Goal: Information Seeking & Learning: Learn about a topic

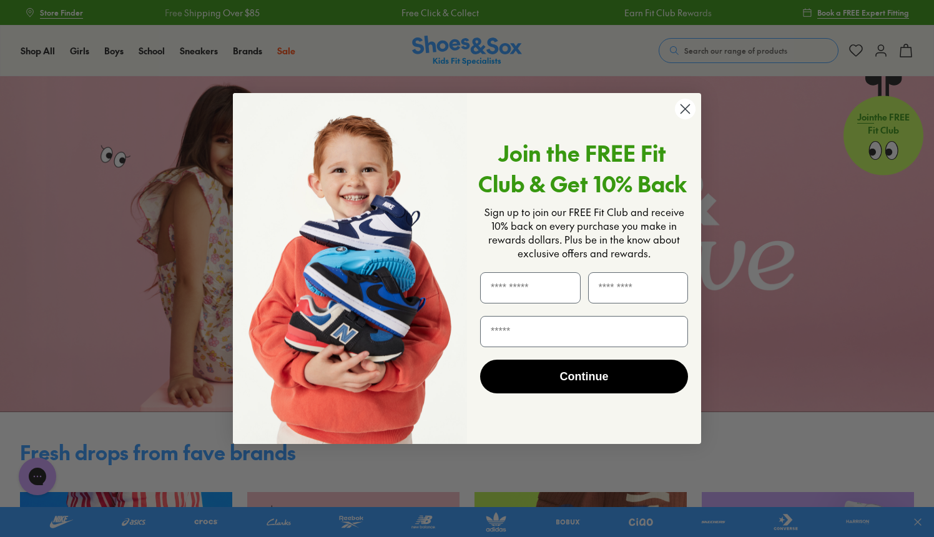
click at [686, 109] on circle "Close dialog" at bounding box center [685, 109] width 21 height 21
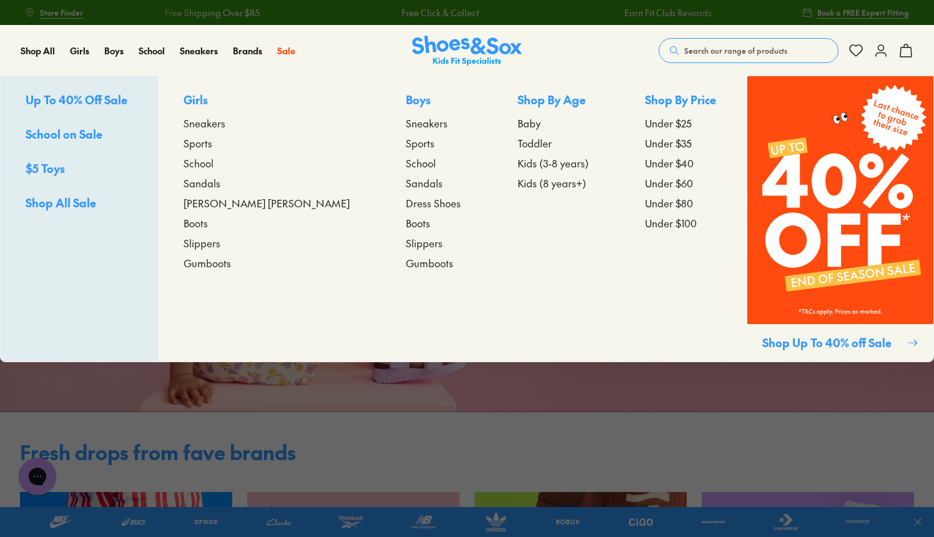
click at [97, 99] on span "Up To 40% Off Sale" at bounding box center [77, 100] width 102 height 16
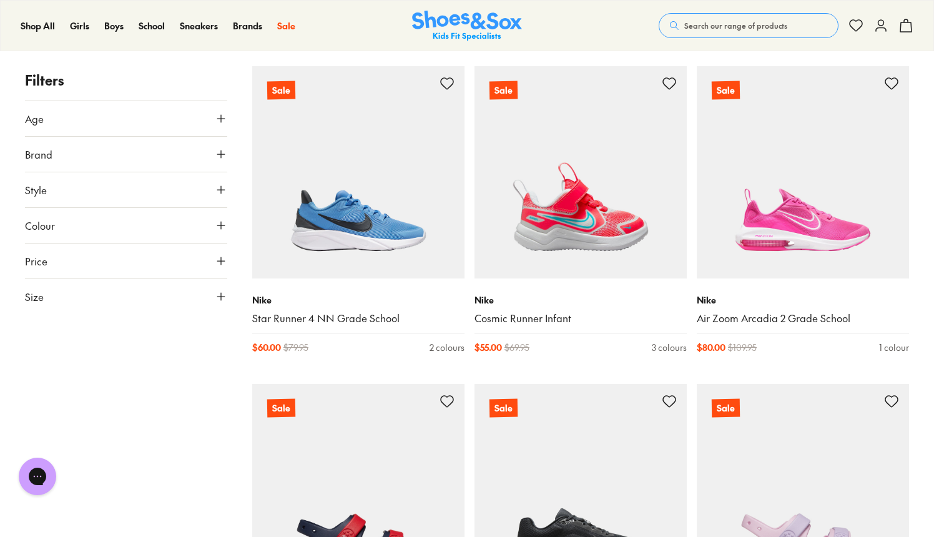
scroll to position [2729, 0]
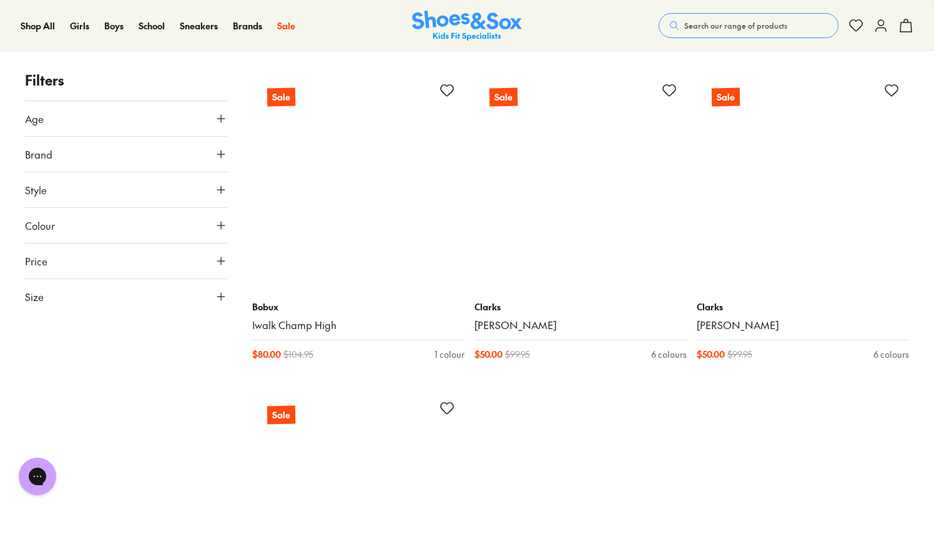
scroll to position [6534, 0]
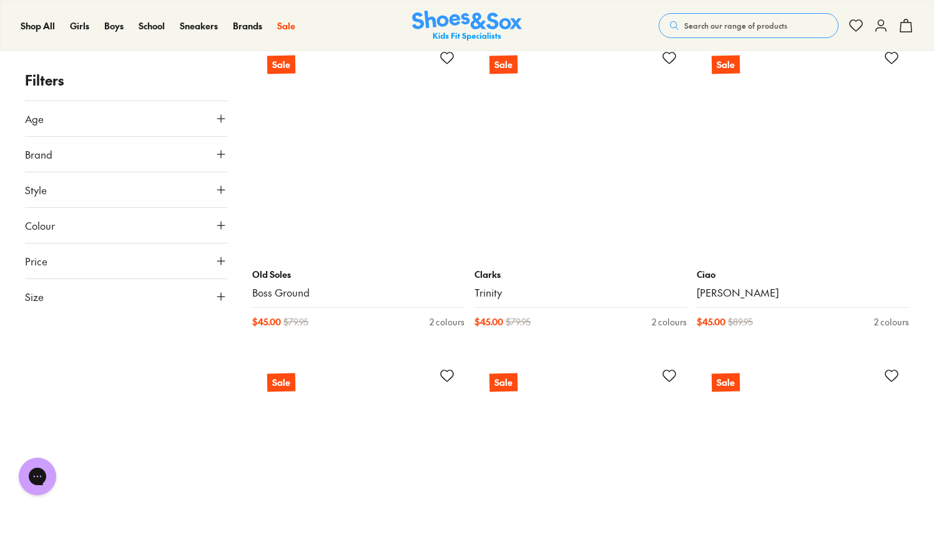
scroll to position [8474, 0]
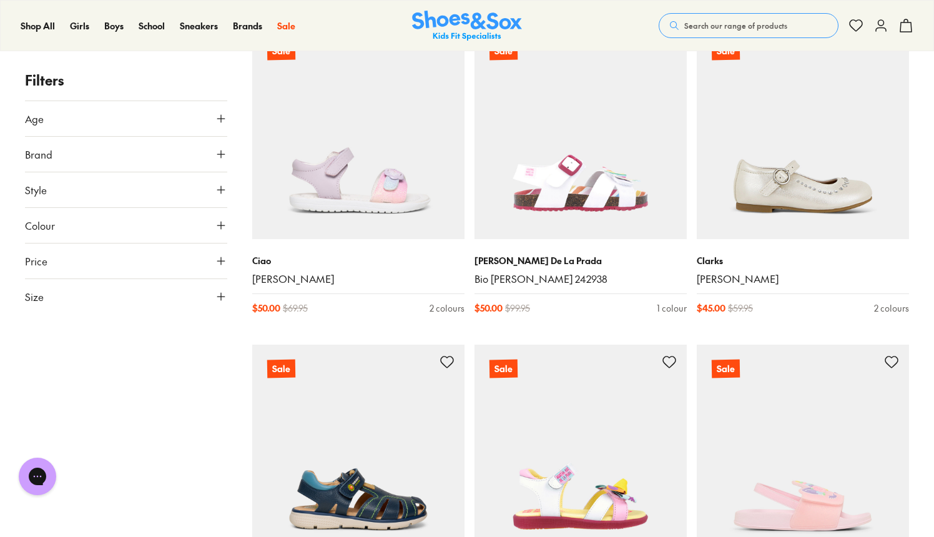
scroll to position [12944, 0]
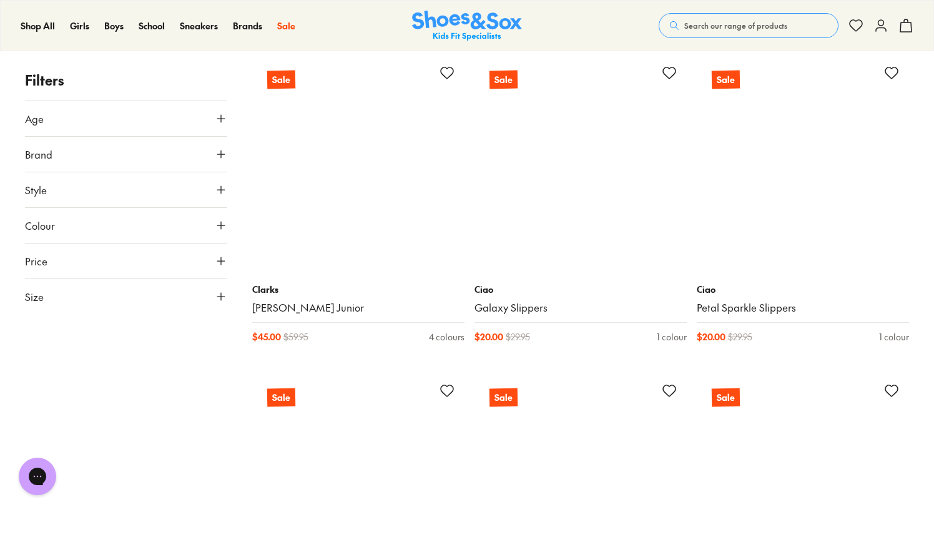
scroll to position [15766, 0]
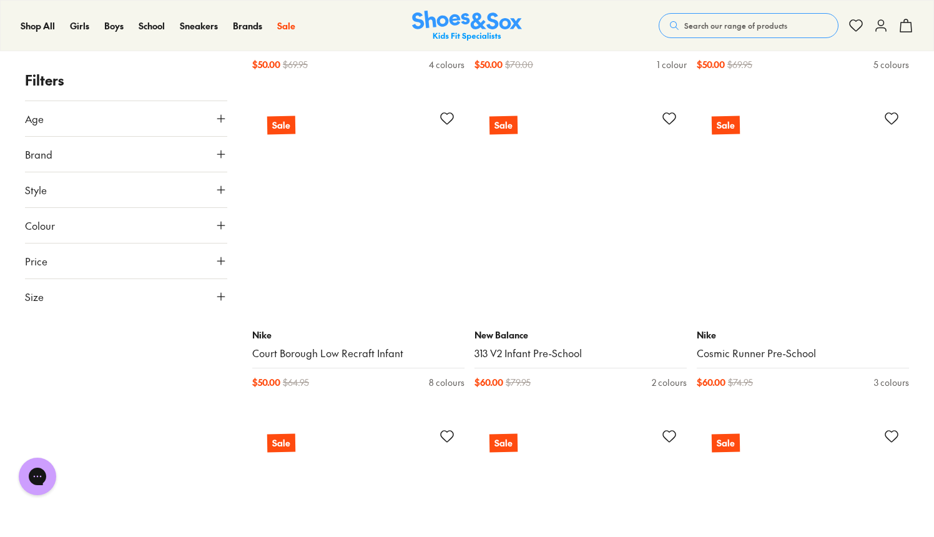
scroll to position [19562, 0]
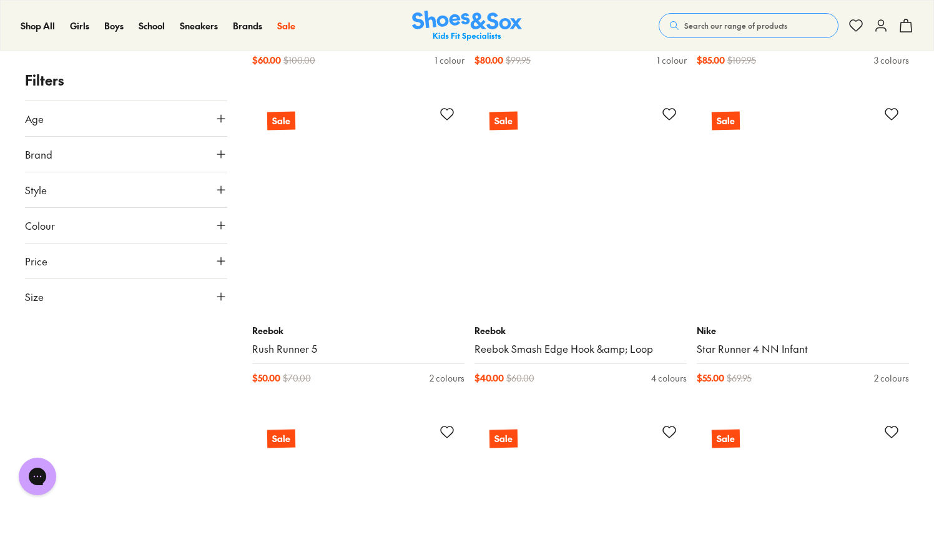
scroll to position [22433, 0]
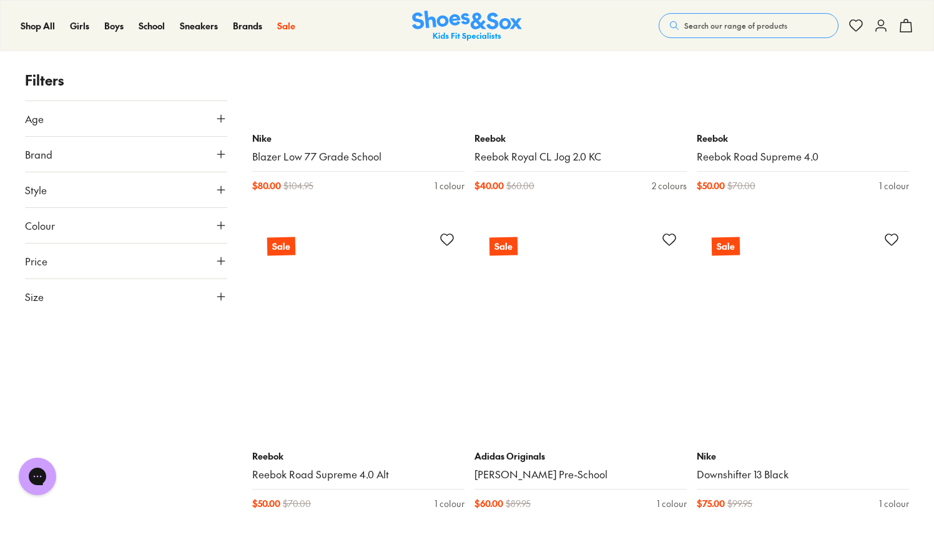
scroll to position [26454, 0]
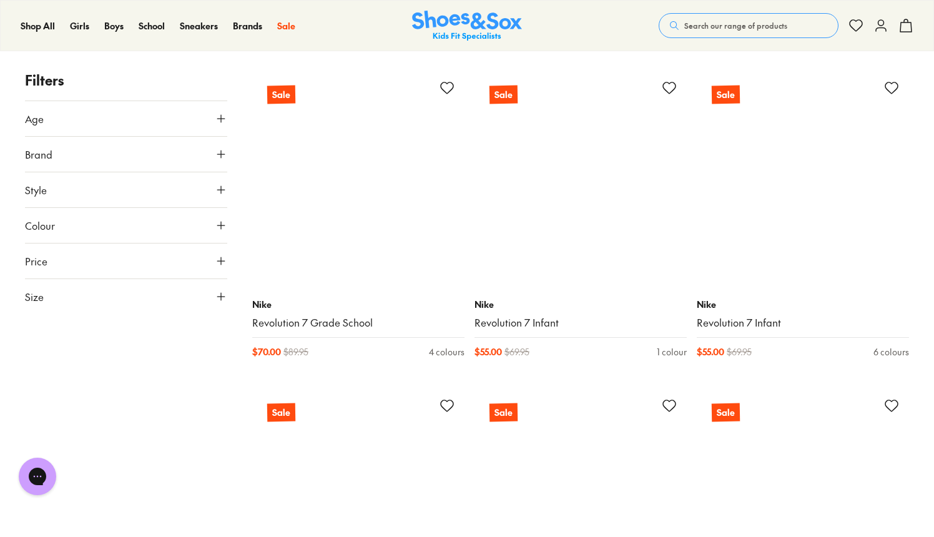
scroll to position [28714, 0]
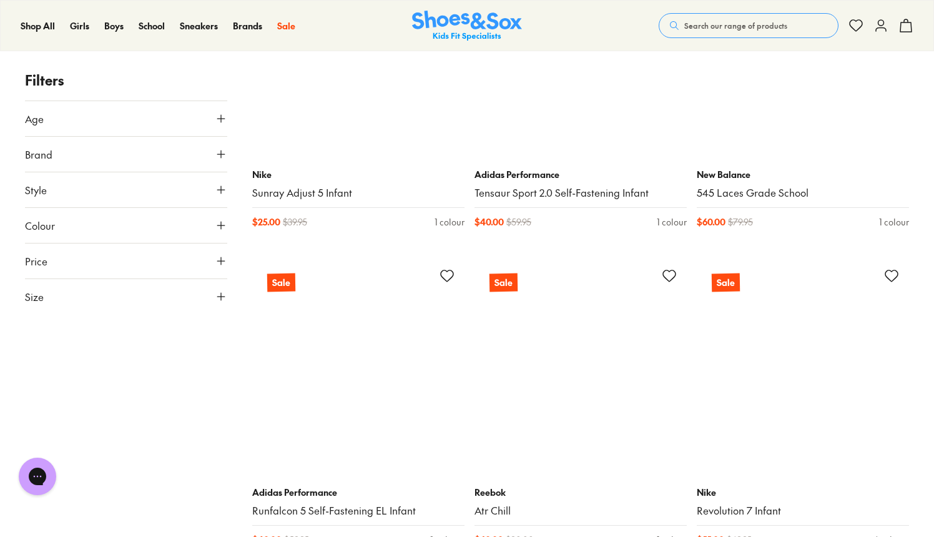
scroll to position [32430, 0]
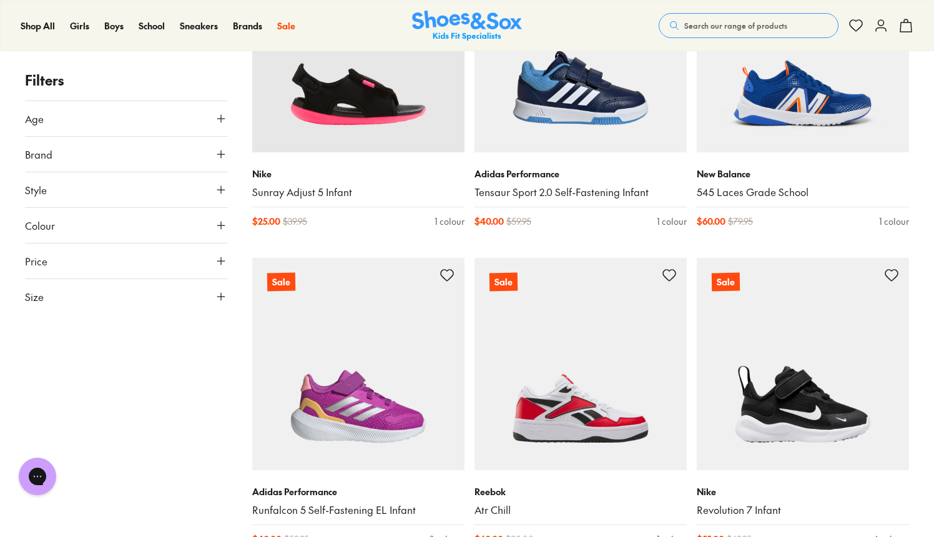
click at [226, 114] on icon at bounding box center [221, 118] width 12 height 12
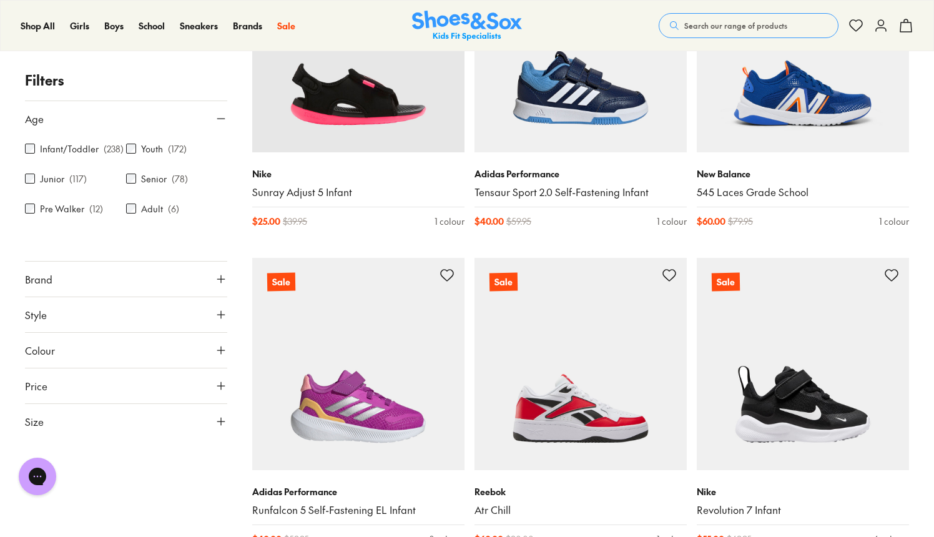
click at [89, 240] on div at bounding box center [126, 248] width 202 height 25
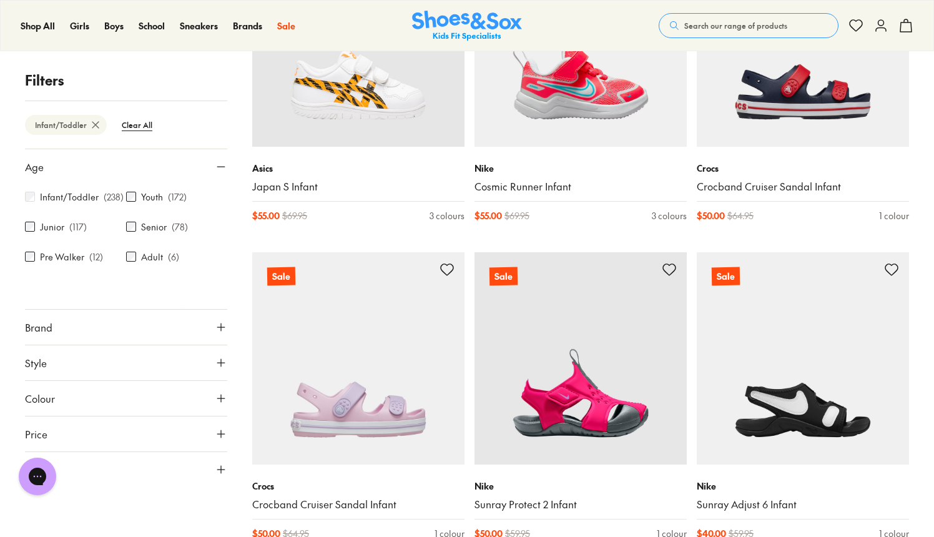
scroll to position [955, 0]
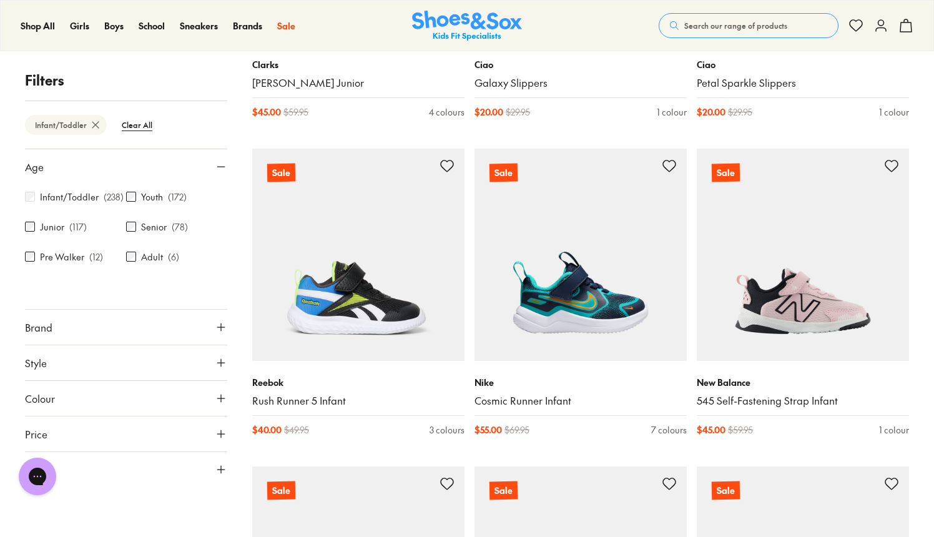
scroll to position [5824, 0]
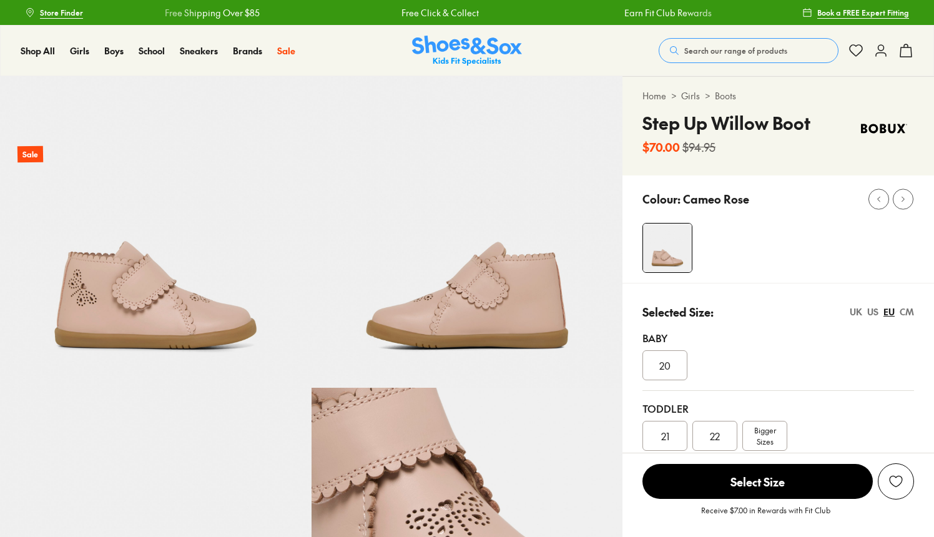
select select "*"
